Goal: Entertainment & Leisure: Consume media (video, audio)

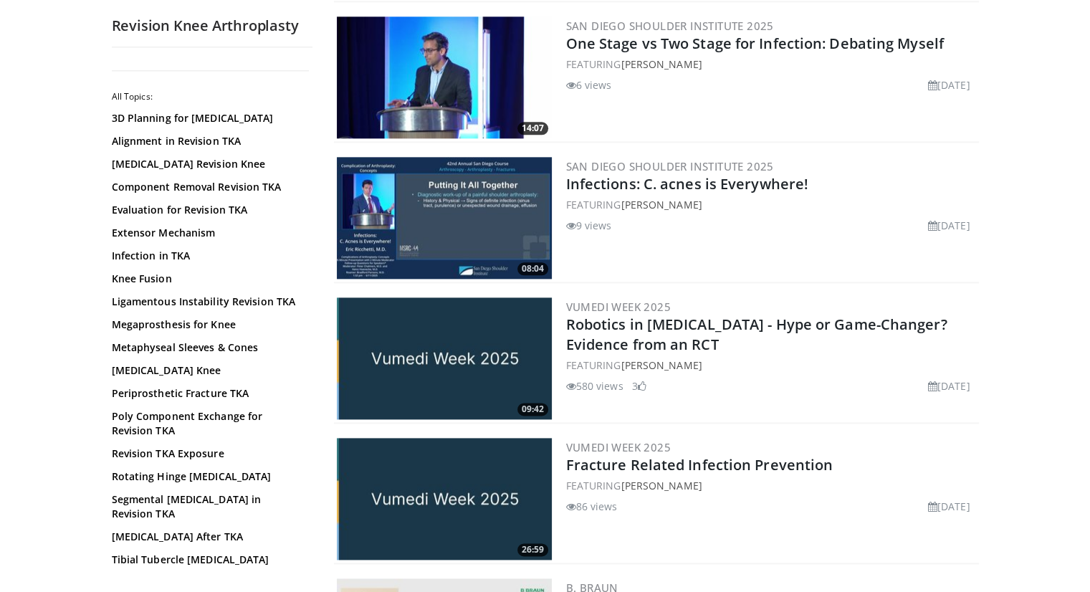
scroll to position [1777, 0]
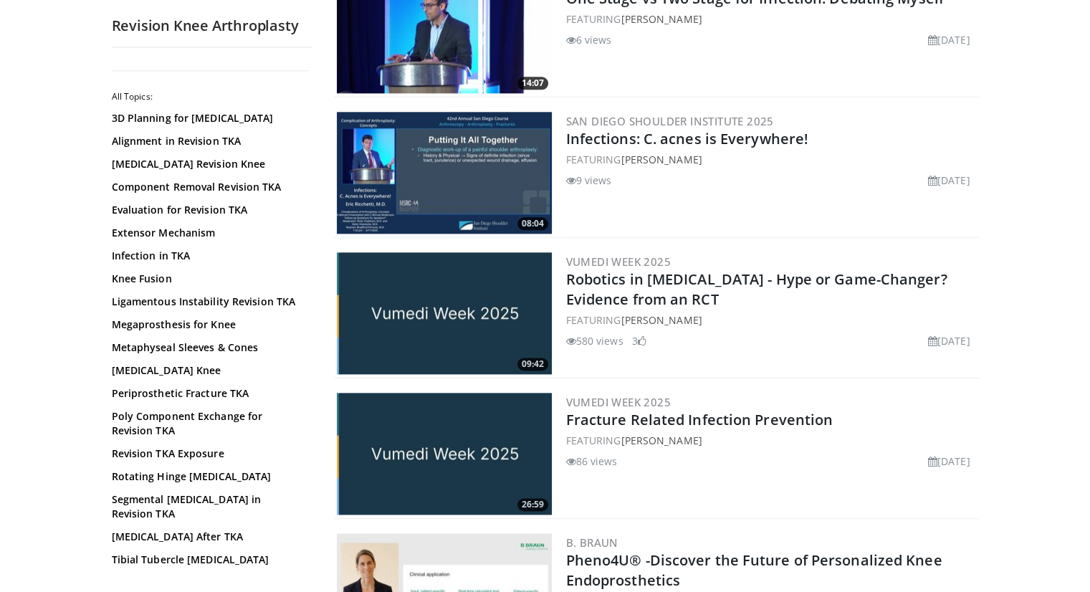
click at [6, 345] on body "Vumedi Week 2025 Channel WATCH NOW Specialties Adult & Family Medicine Allergy,…" at bounding box center [545, 246] width 1090 height 4047
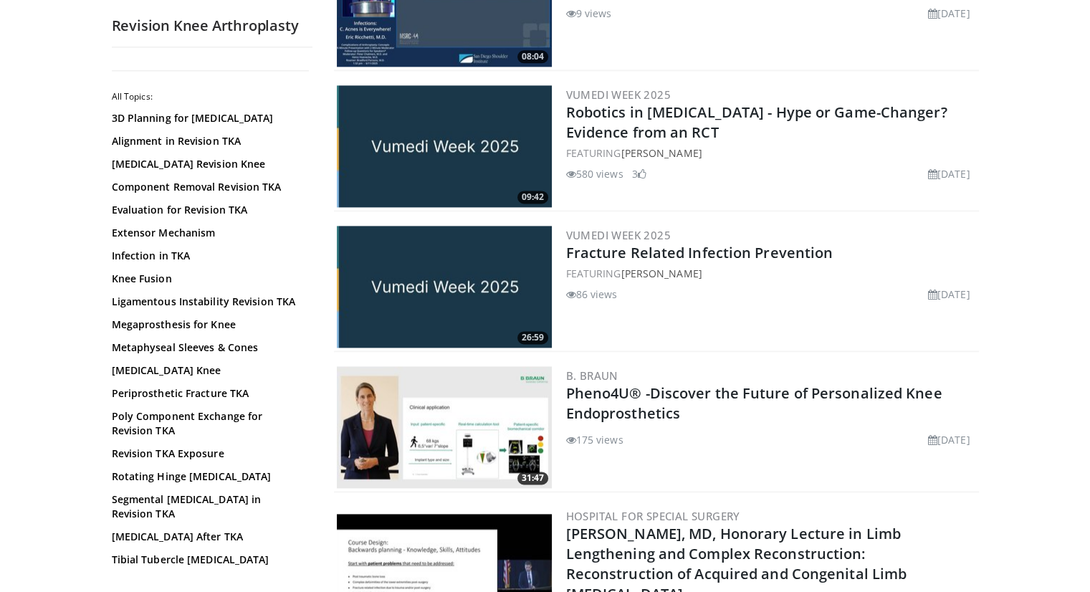
scroll to position [2006, 0]
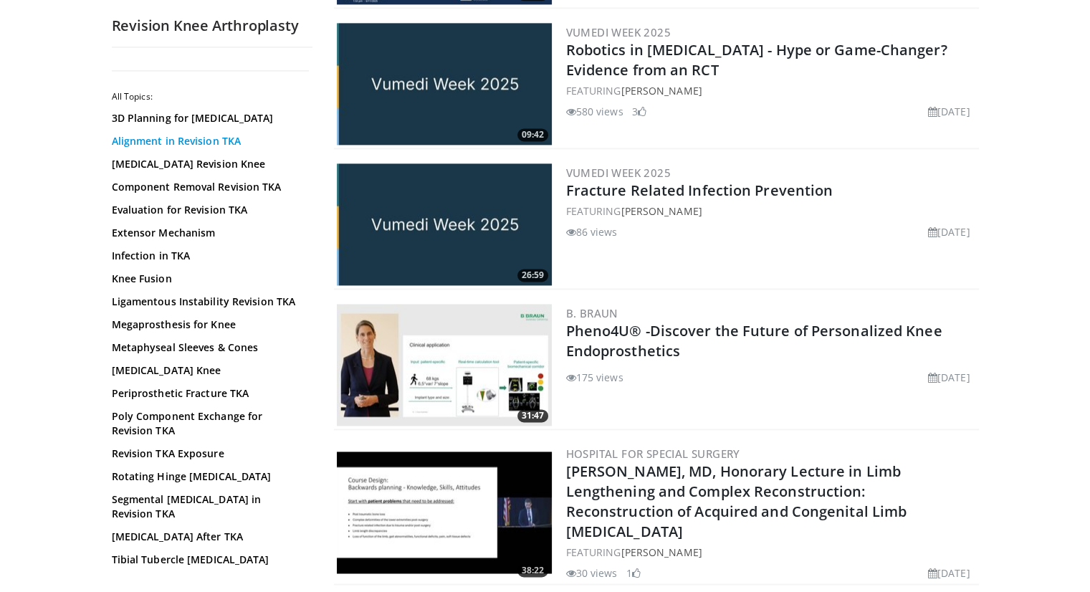
click at [219, 141] on link "Alignment in Revision TKA" at bounding box center [208, 141] width 193 height 14
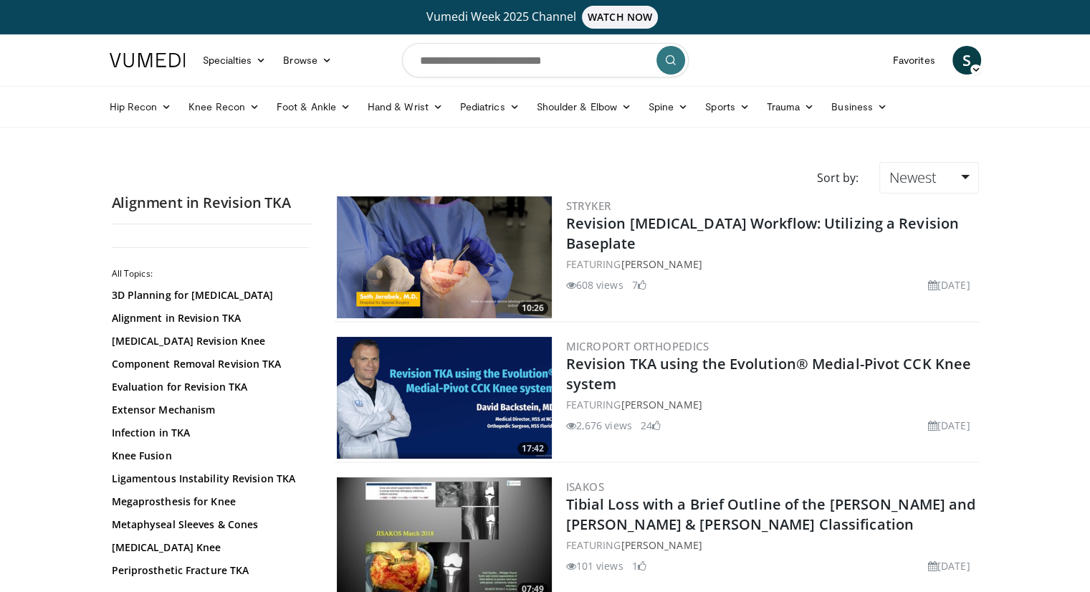
click at [436, 252] on img at bounding box center [444, 257] width 215 height 122
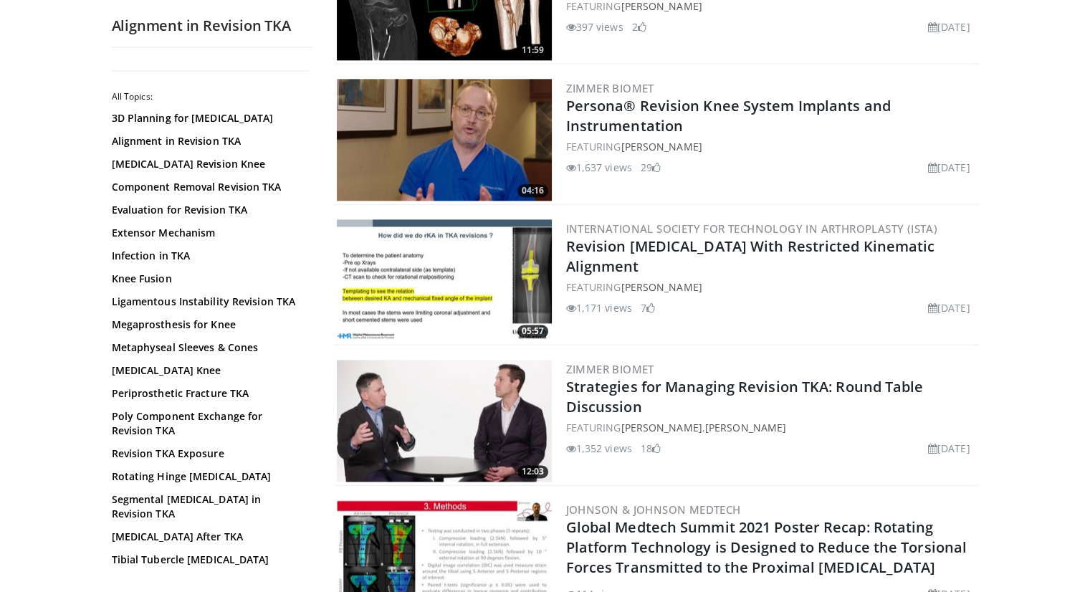
scroll to position [1806, 0]
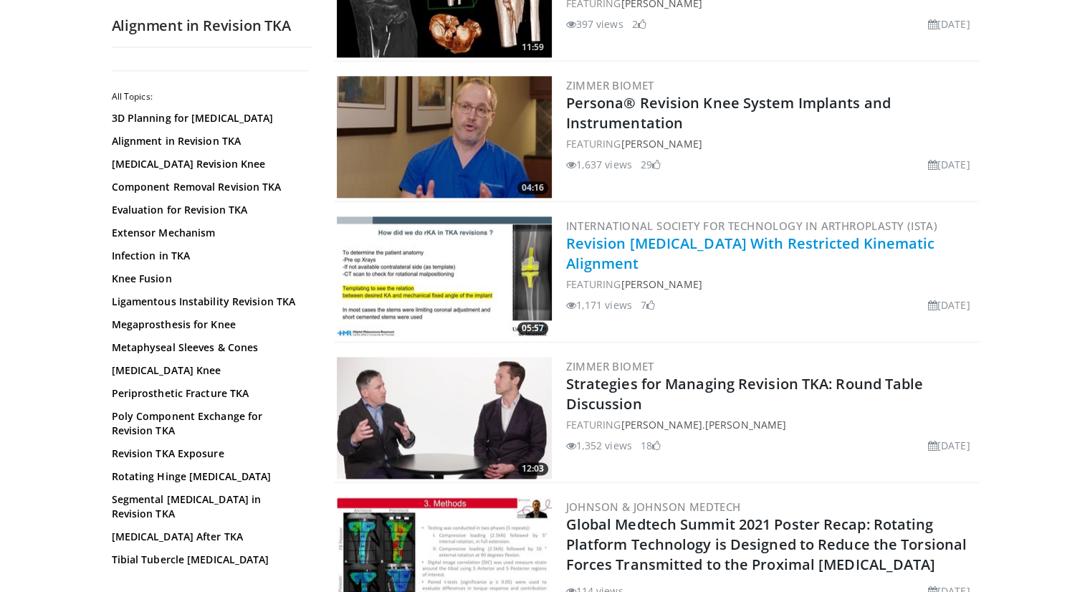
drag, startPoint x: 585, startPoint y: 279, endPoint x: 595, endPoint y: 252, distance: 29.0
click at [585, 279] on div "FEATURING Lazaros Kostretzis" at bounding box center [771, 284] width 410 height 15
click at [601, 259] on link "Revision Total Knee Arthroplasty With Restricted Kinematic Alignment" at bounding box center [750, 253] width 369 height 39
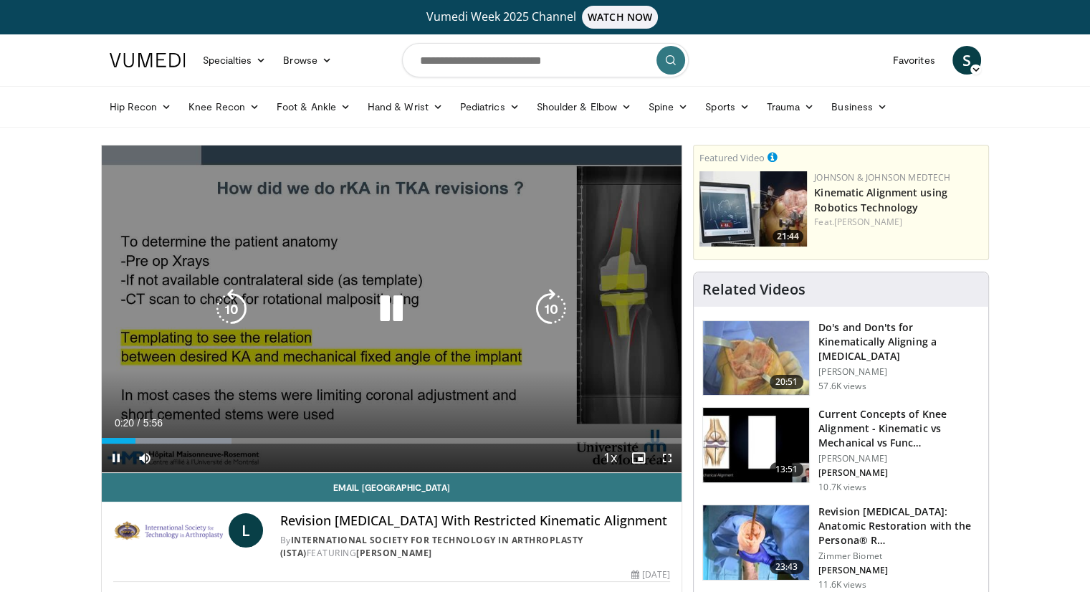
click at [383, 311] on icon "Video Player" at bounding box center [391, 309] width 40 height 40
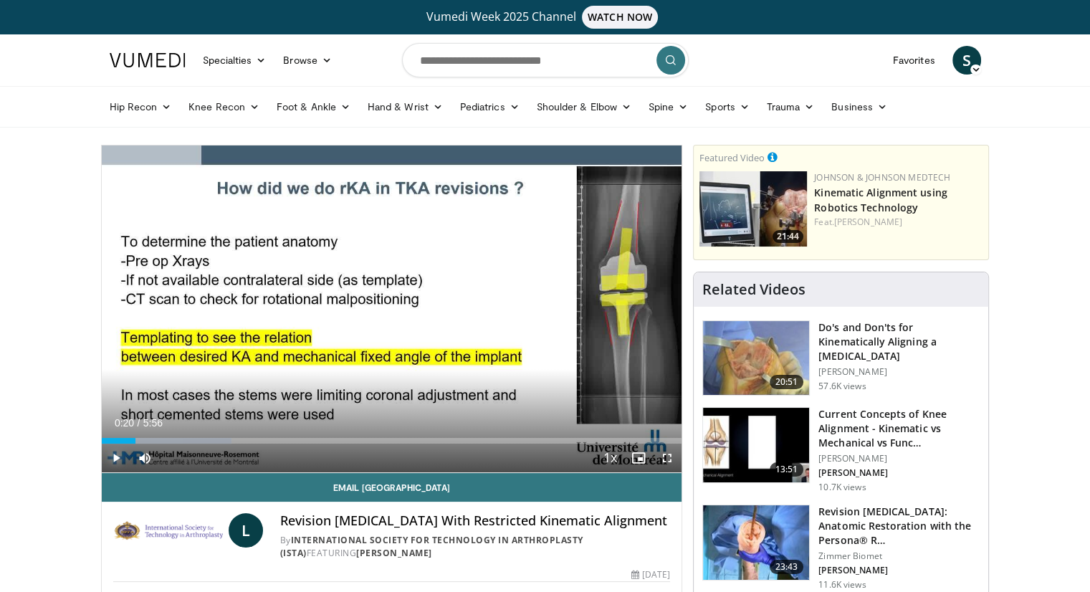
click at [112, 455] on span "Video Player" at bounding box center [116, 458] width 29 height 29
click at [668, 459] on span "Video Player" at bounding box center [667, 458] width 29 height 29
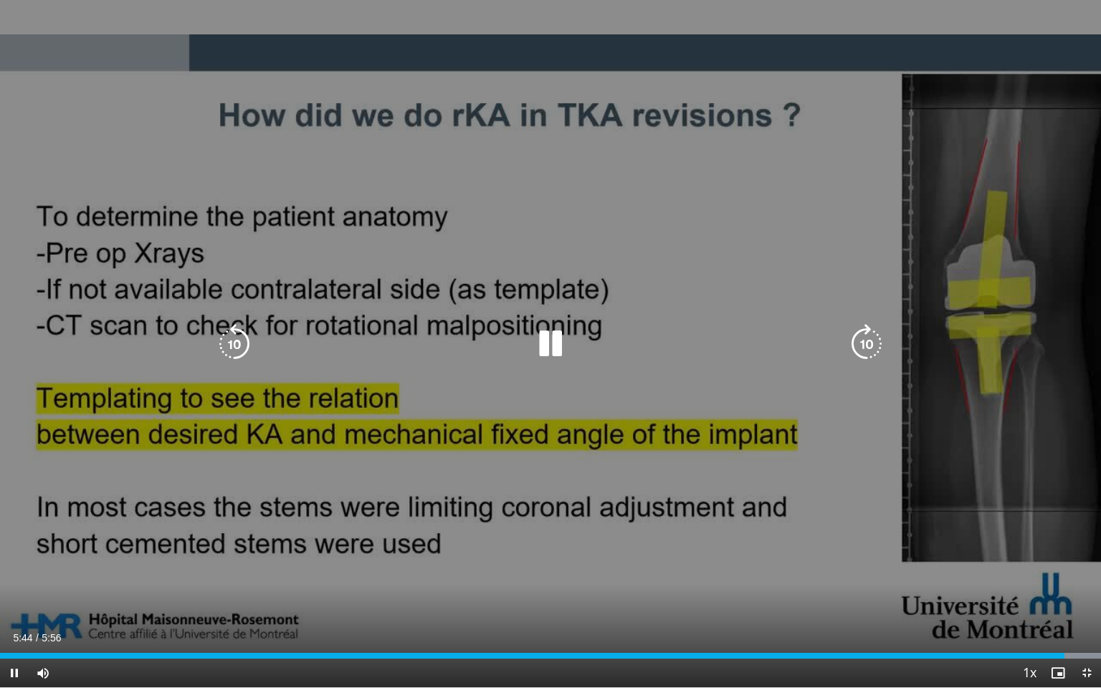
click at [694, 492] on div "10 seconds Tap to unmute" at bounding box center [550, 343] width 1101 height 687
click at [546, 328] on icon "Video Player" at bounding box center [550, 344] width 40 height 40
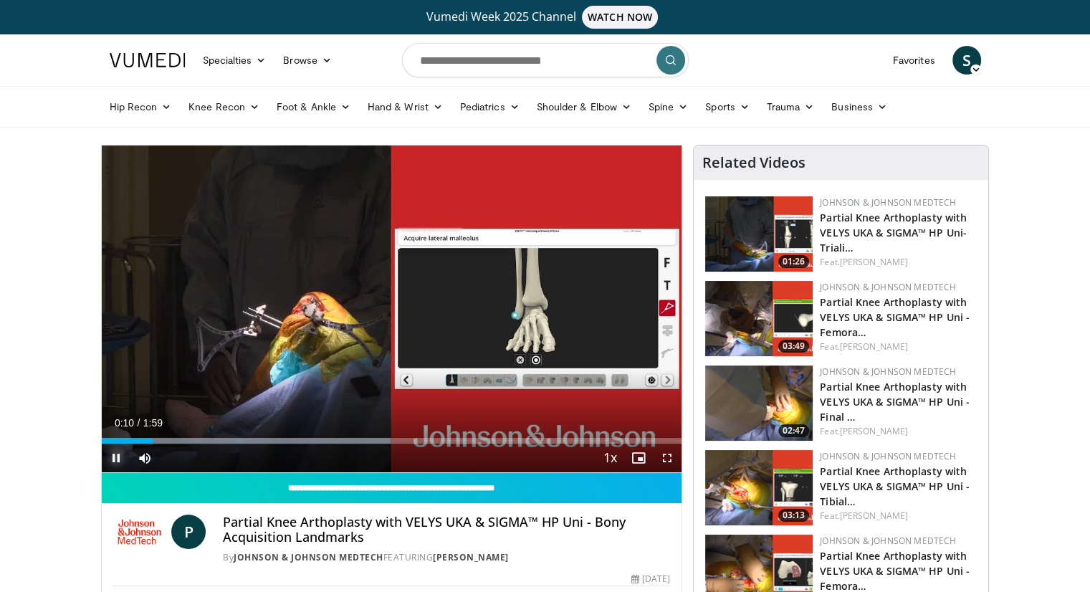
click at [110, 459] on span "Video Player" at bounding box center [116, 458] width 29 height 29
